Goal: Task Accomplishment & Management: Use online tool/utility

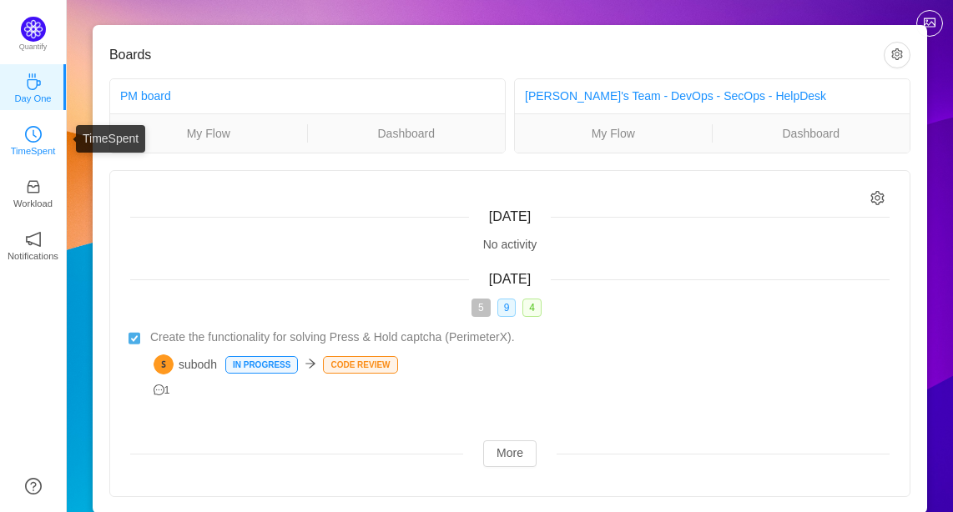
click at [24, 144] on p "TimeSpent" at bounding box center [33, 151] width 45 height 15
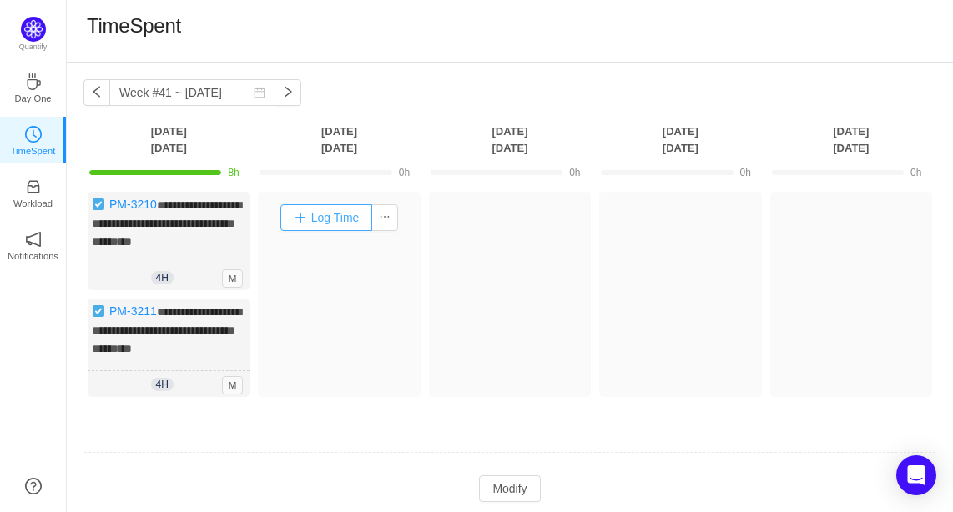
click at [336, 216] on button "Log Time" at bounding box center [326, 217] width 93 height 27
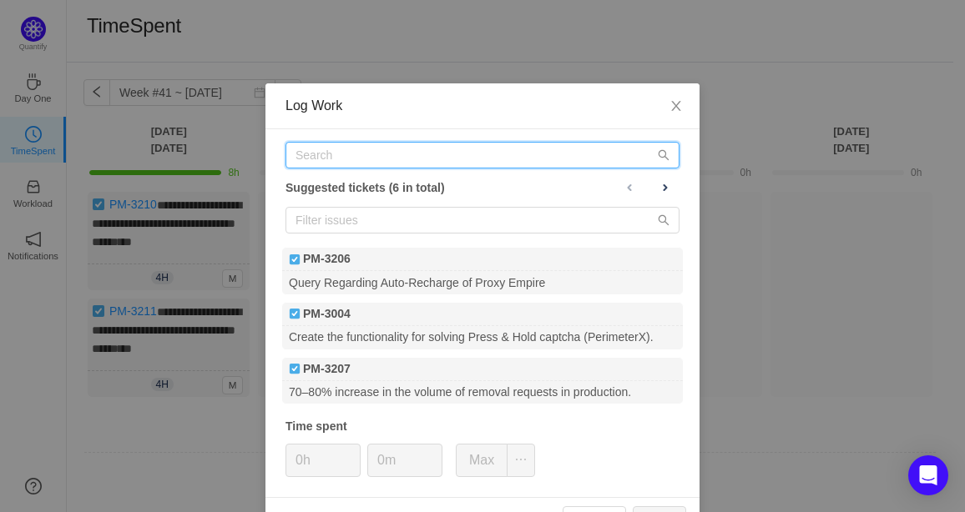
click at [329, 156] on input "text" at bounding box center [482, 155] width 394 height 27
type input "3214"
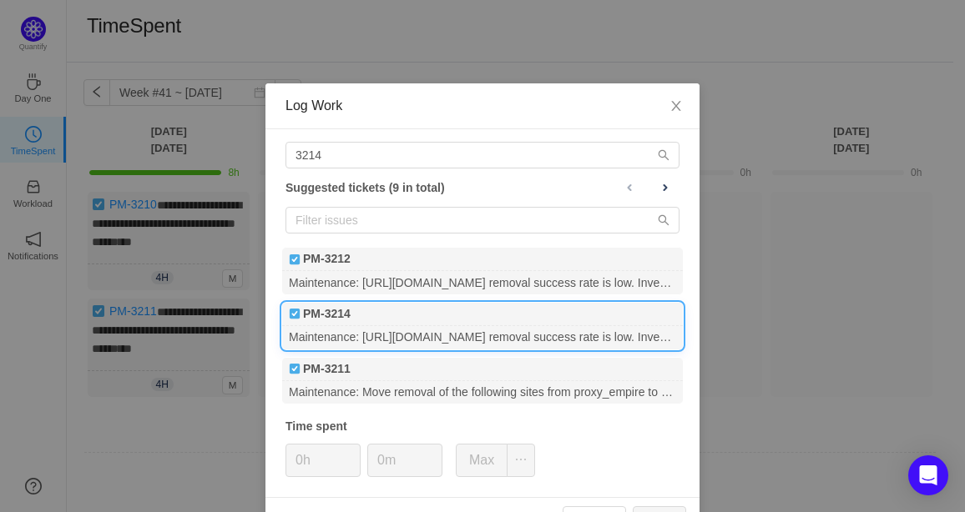
click at [368, 334] on div "Maintenance: [URL][DOMAIN_NAME] removal success rate is low. Investigate & fix." at bounding box center [482, 337] width 400 height 23
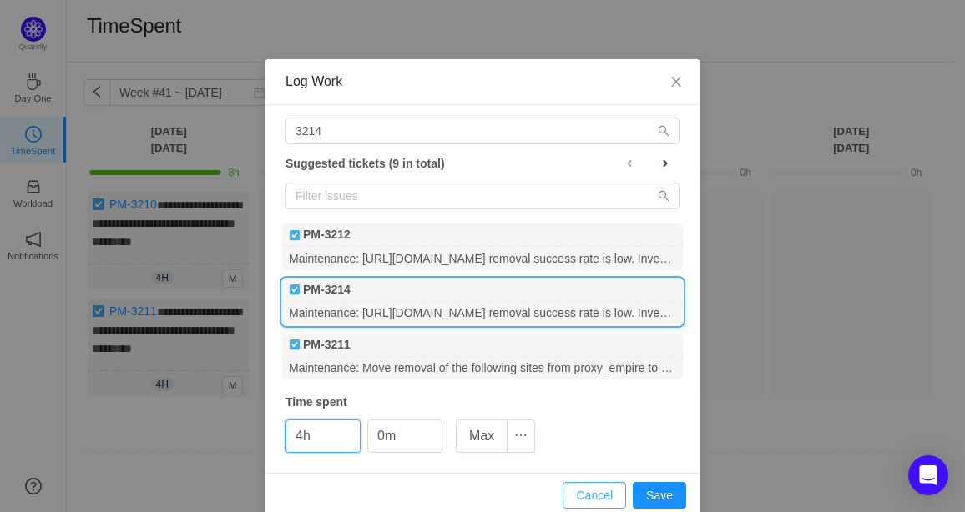
scroll to position [47, 0]
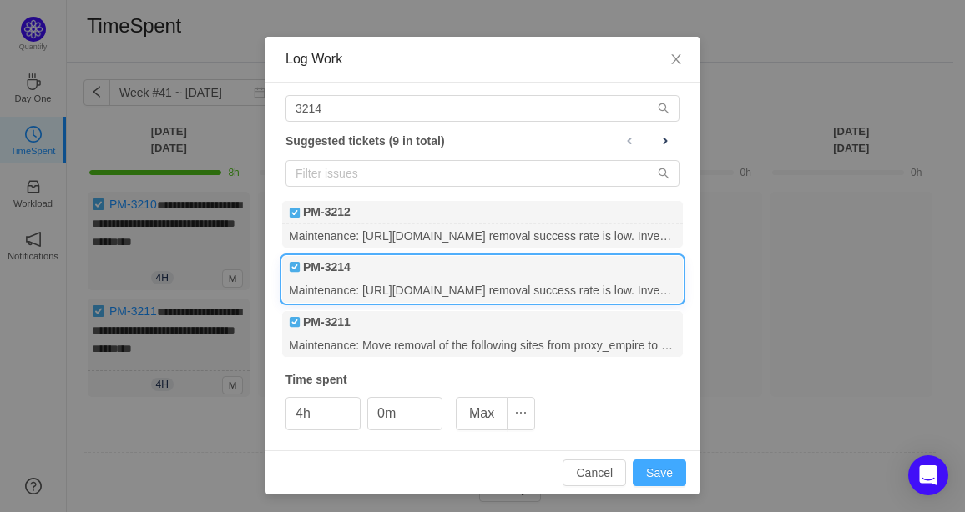
click at [665, 466] on button "Save" at bounding box center [658, 473] width 53 height 27
type input "0h"
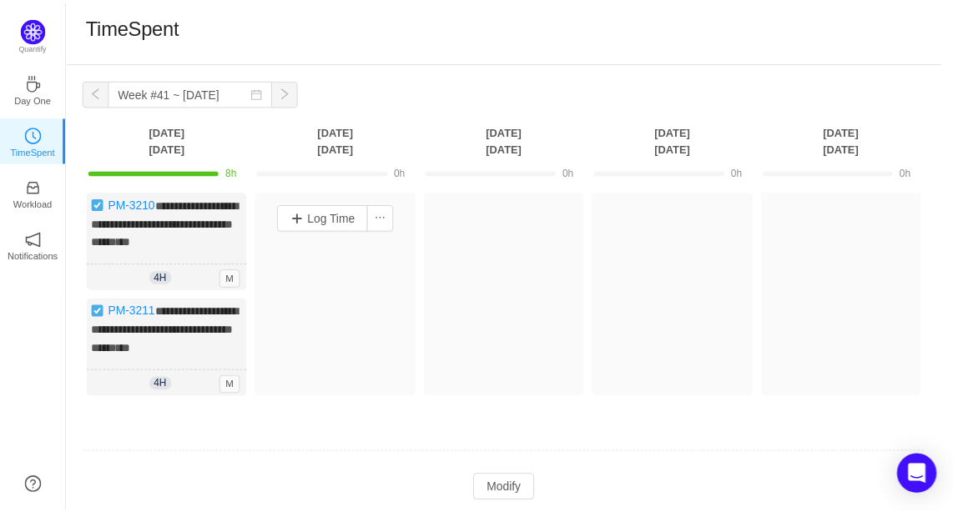
scroll to position [0, 0]
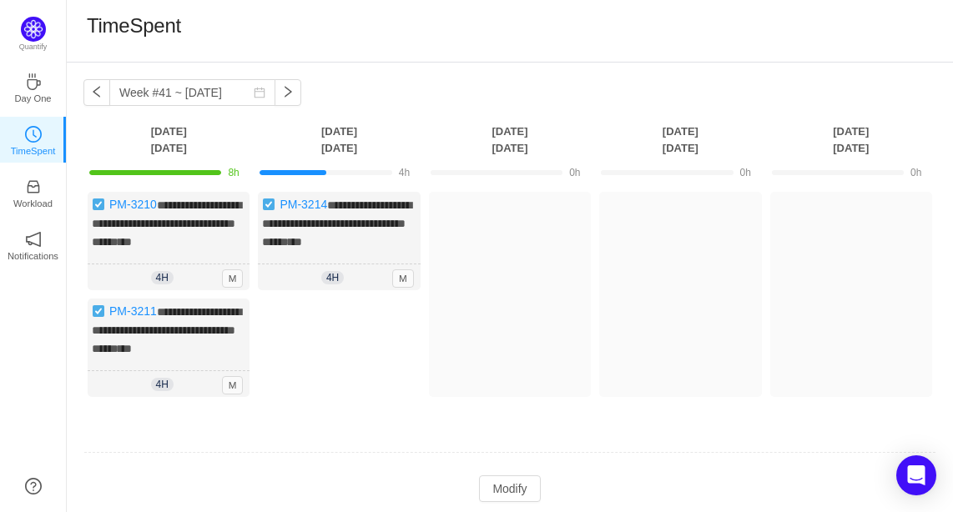
click at [335, 353] on div "Log Time" at bounding box center [339, 352] width 162 height 107
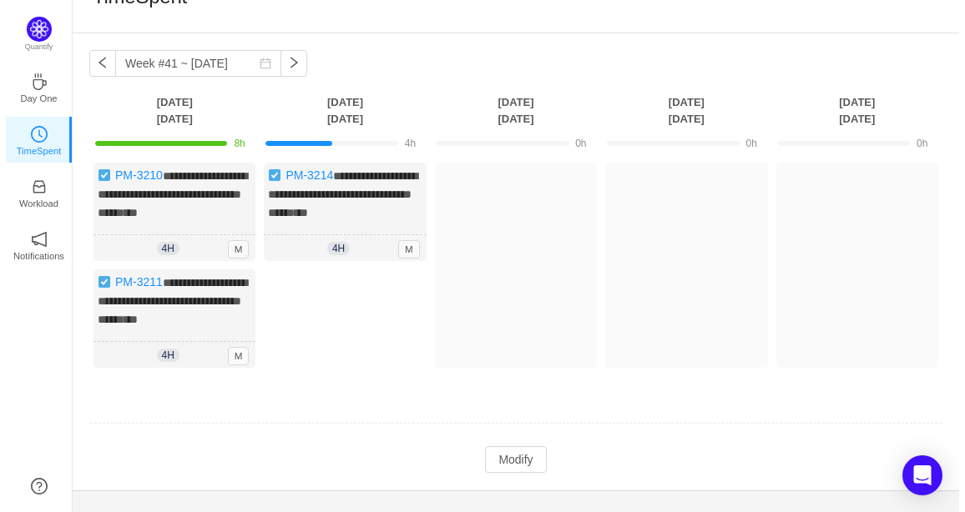
scroll to position [54, 0]
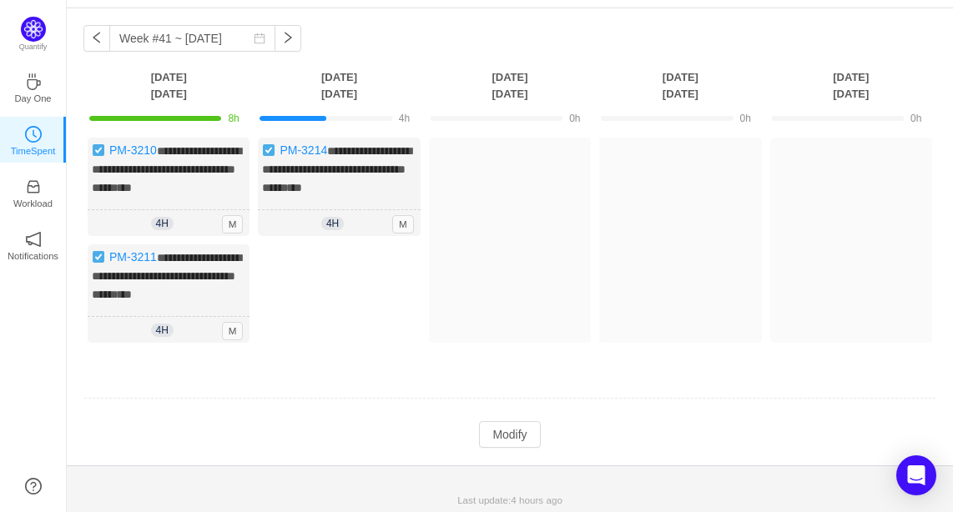
click at [363, 405] on td at bounding box center [509, 399] width 853 height 43
click at [502, 429] on button "Modify" at bounding box center [509, 434] width 61 height 27
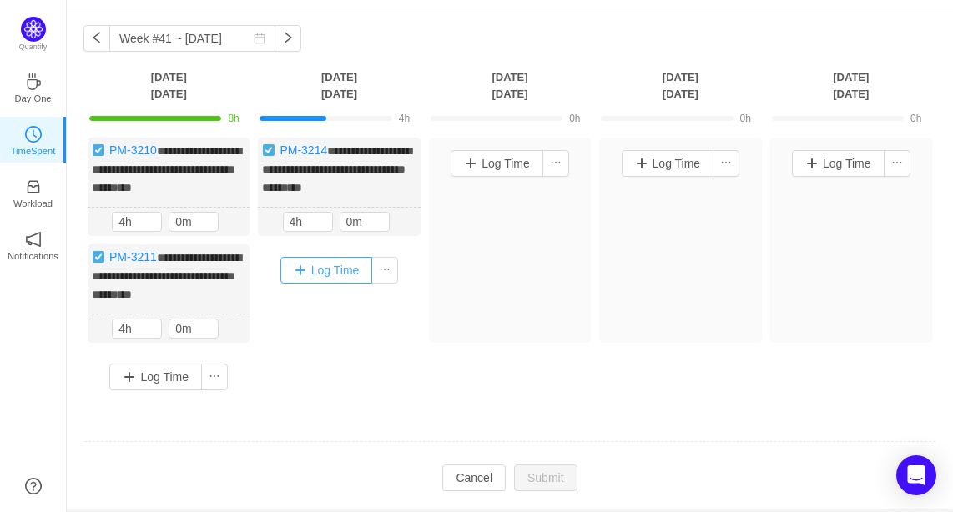
click at [318, 268] on button "Log Time" at bounding box center [326, 270] width 93 height 27
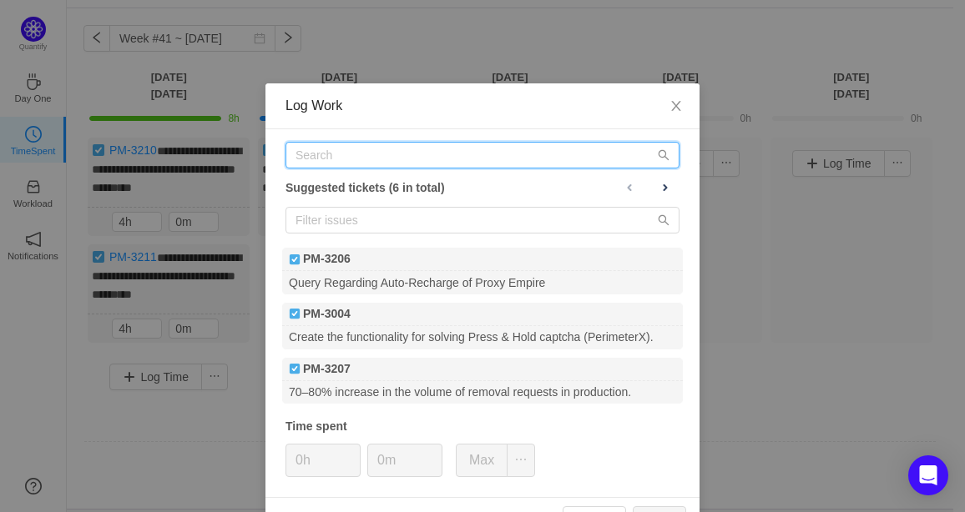
click at [346, 160] on input "text" at bounding box center [482, 155] width 394 height 27
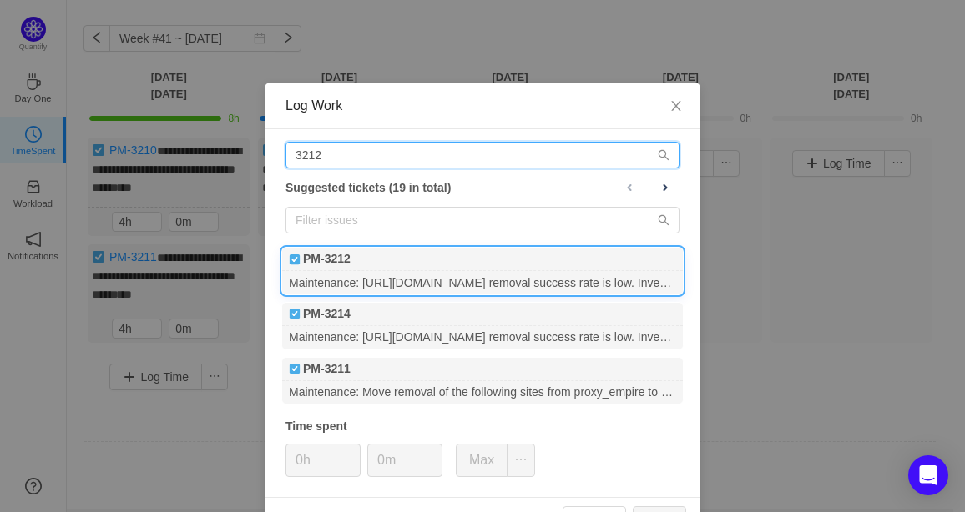
type input "3212"
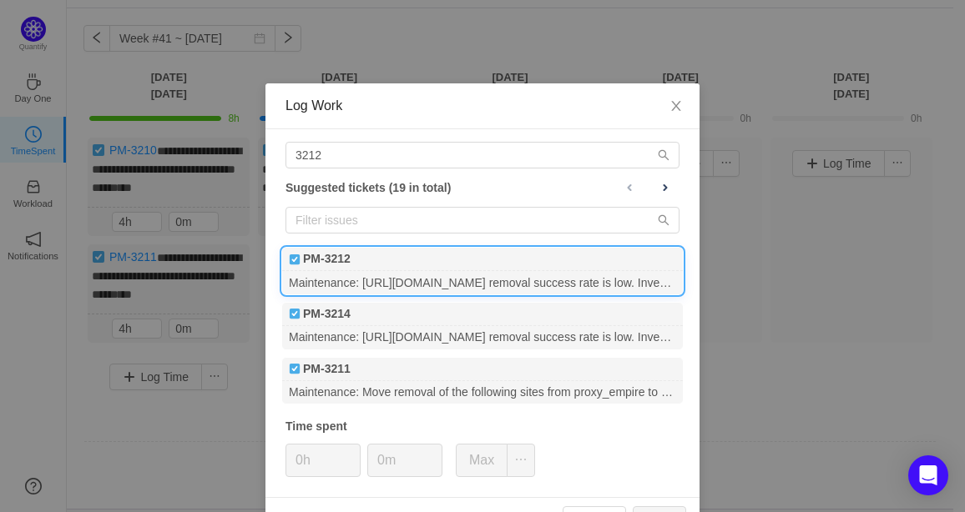
click at [417, 268] on div "PM-3212" at bounding box center [482, 259] width 400 height 23
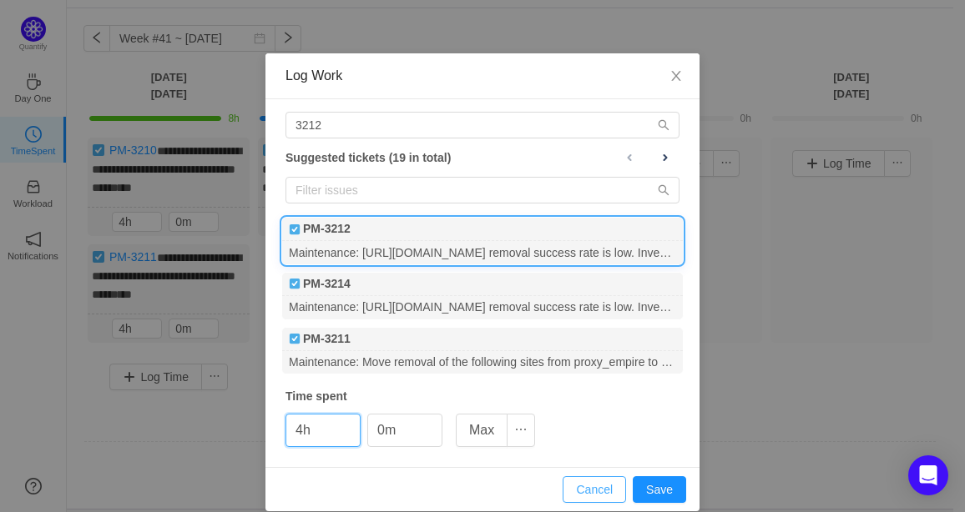
scroll to position [47, 0]
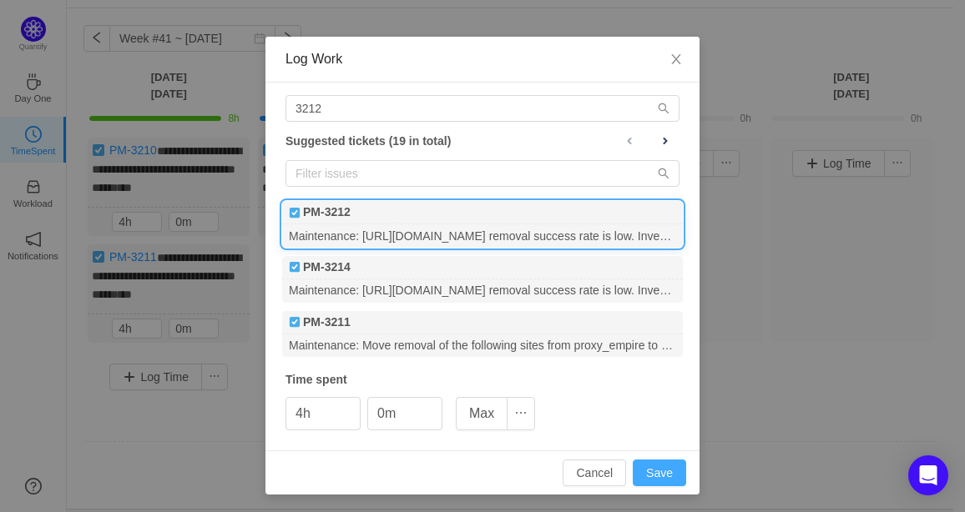
click at [662, 468] on button "Save" at bounding box center [658, 473] width 53 height 27
type input "0h"
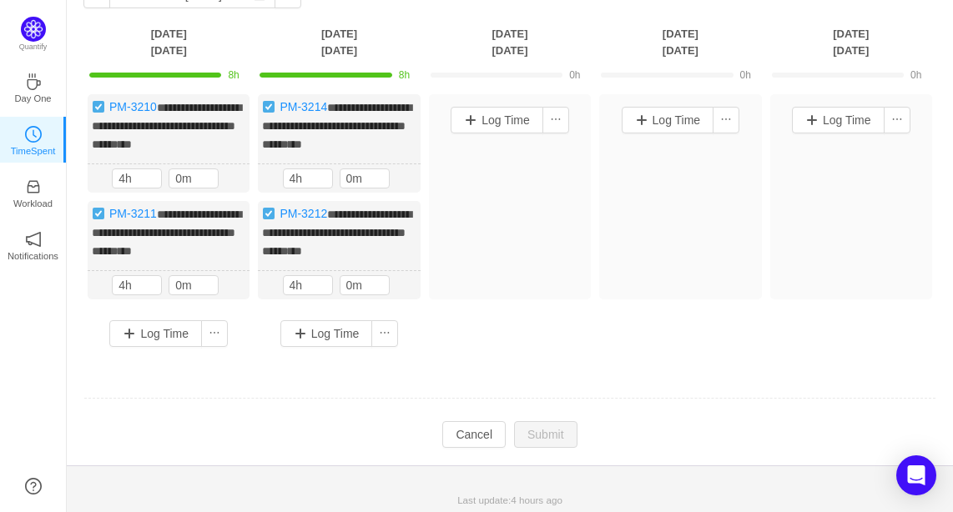
scroll to position [0, 0]
